Goal: Task Accomplishment & Management: Complete application form

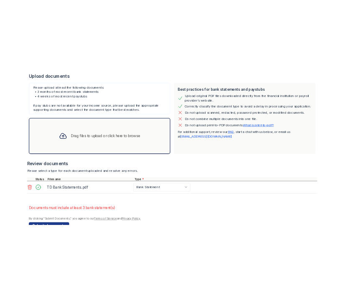
scroll to position [181, 0]
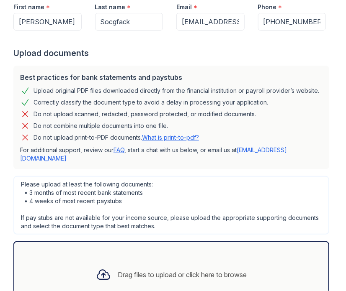
click at [222, 66] on div "Best practices for bank statements and paystubs Upload original PDF files downl…" at bounding box center [171, 118] width 316 height 104
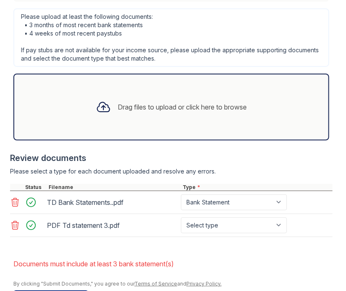
scroll to position [376, 0]
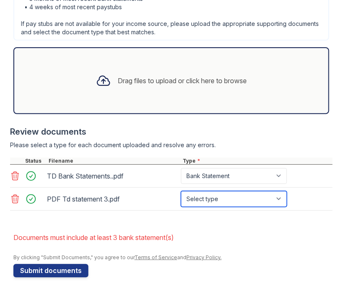
click at [280, 199] on select "Select type Paystub Bank Statement Offer Letter Tax Documents Benefit Award Let…" at bounding box center [234, 199] width 106 height 16
select select "bank_statement"
click at [181, 191] on select "Select type Paystub Bank Statement Offer Letter Tax Documents Benefit Award Let…" at bounding box center [234, 199] width 106 height 16
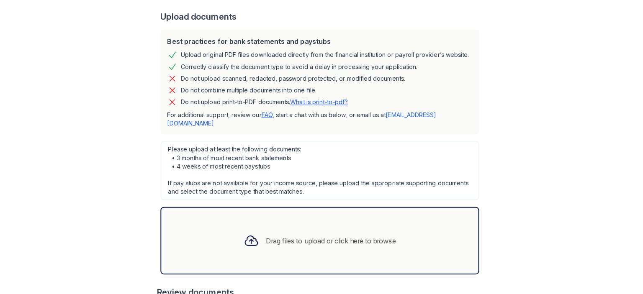
scroll to position [218, 0]
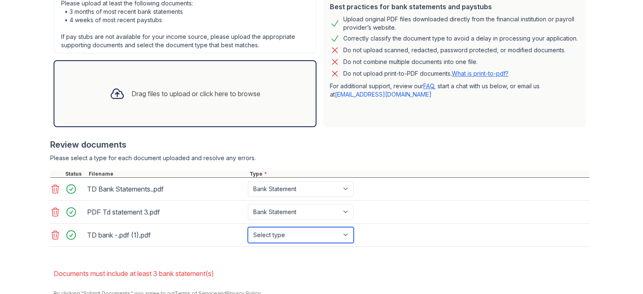
click at [341, 240] on select "Select type Paystub Bank Statement Offer Letter Tax Documents Benefit Award Let…" at bounding box center [301, 235] width 106 height 16
click at [248, 227] on select "Select type Paystub Bank Statement Offer Letter Tax Documents Benefit Award Let…" at bounding box center [301, 235] width 106 height 16
click at [345, 233] on select "Select type Paystub Bank Statement Offer Letter Tax Documents Benefit Award Let…" at bounding box center [301, 235] width 106 height 16
select select "bank_statement"
click at [248, 227] on select "Select type Paystub Bank Statement Offer Letter Tax Documents Benefit Award Let…" at bounding box center [301, 235] width 106 height 16
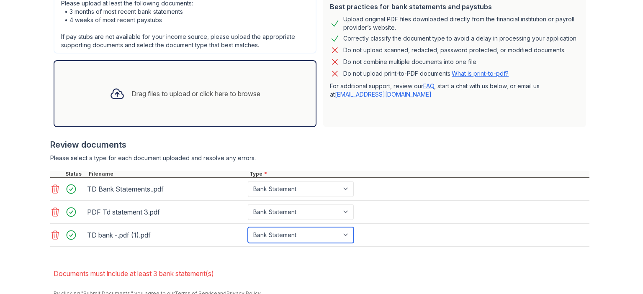
scroll to position [253, 0]
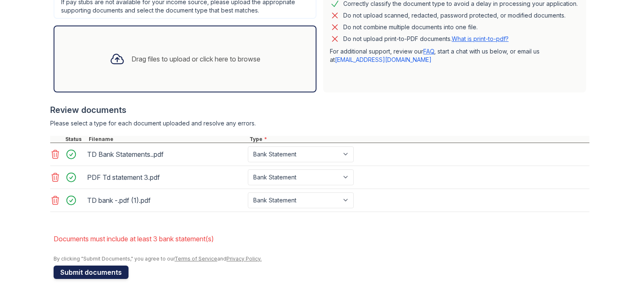
click at [107, 271] on button "Submit documents" at bounding box center [91, 272] width 75 height 13
